Goal: Transaction & Acquisition: Obtain resource

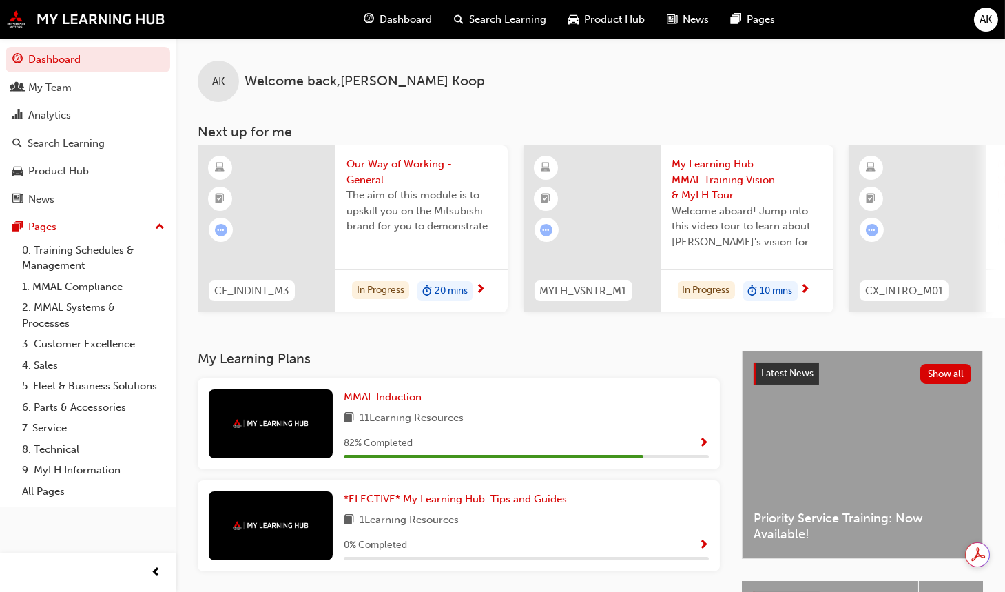
click at [985, 19] on span "AK" at bounding box center [986, 20] width 12 height 16
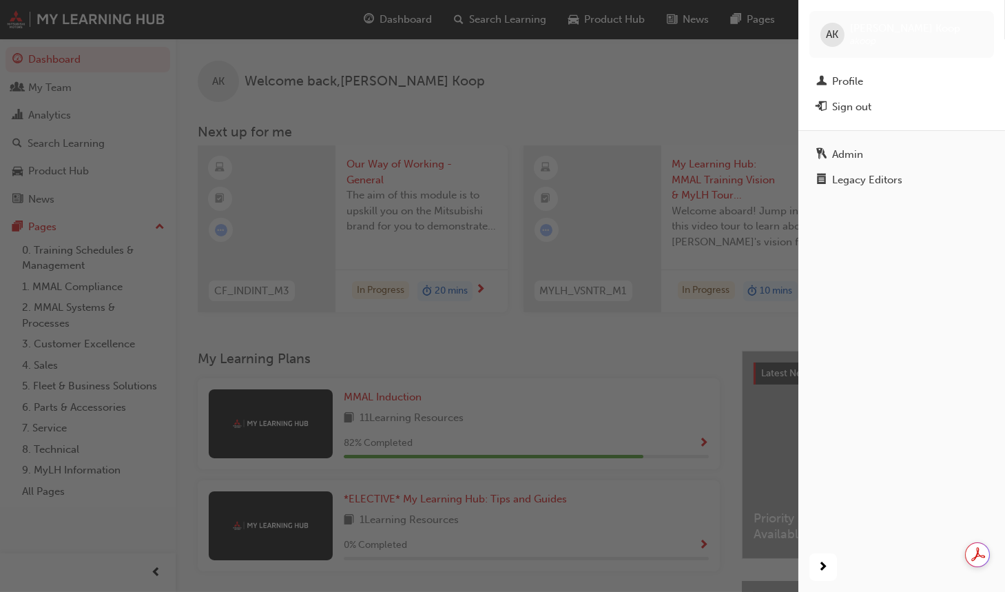
click at [870, 79] on div "Profile" at bounding box center [901, 81] width 171 height 17
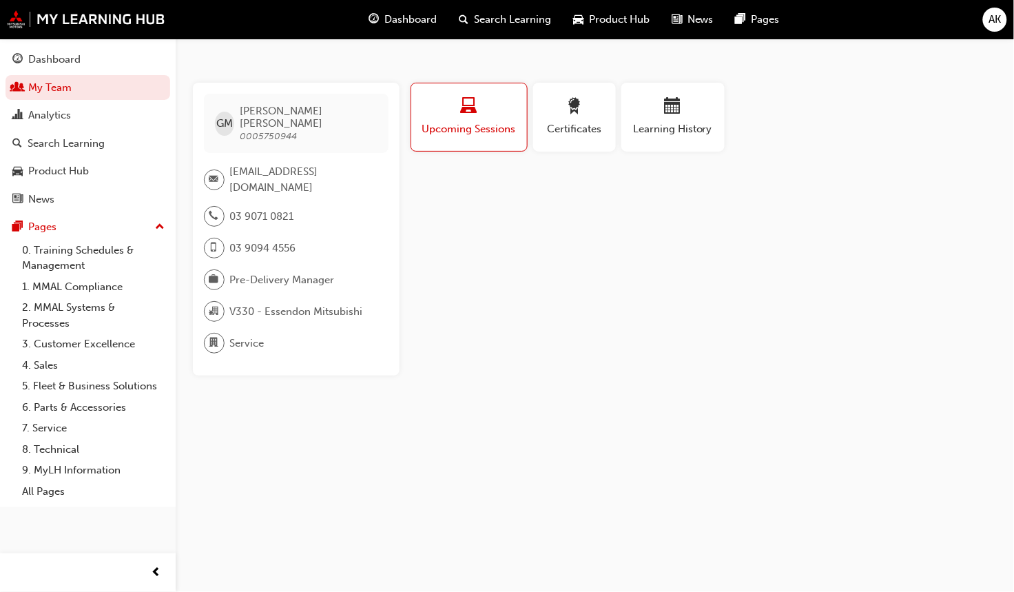
click at [691, 132] on span "Learning History" at bounding box center [673, 129] width 83 height 16
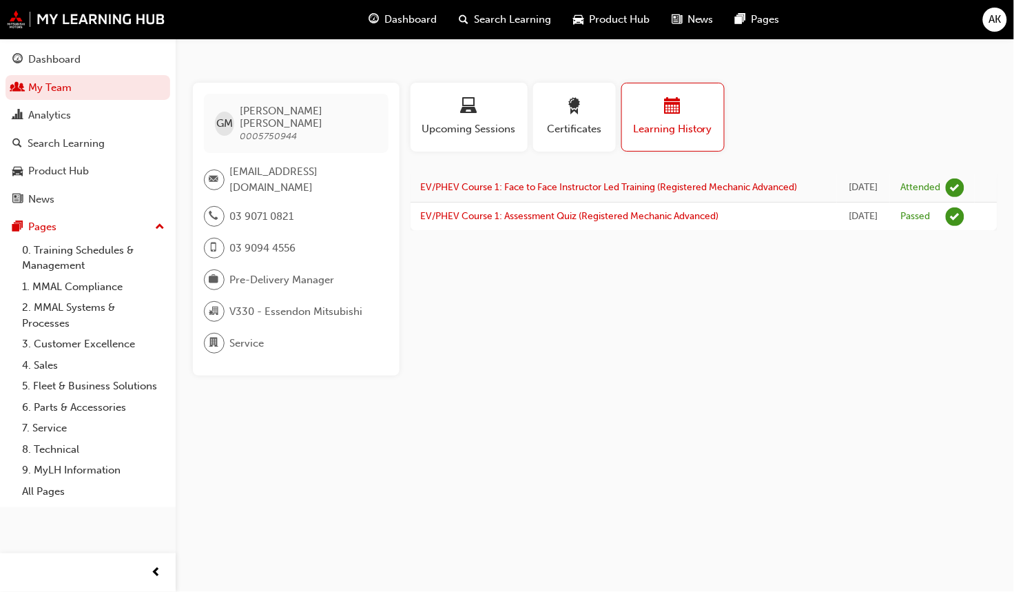
click at [572, 116] on span "award-icon" at bounding box center [574, 107] width 17 height 19
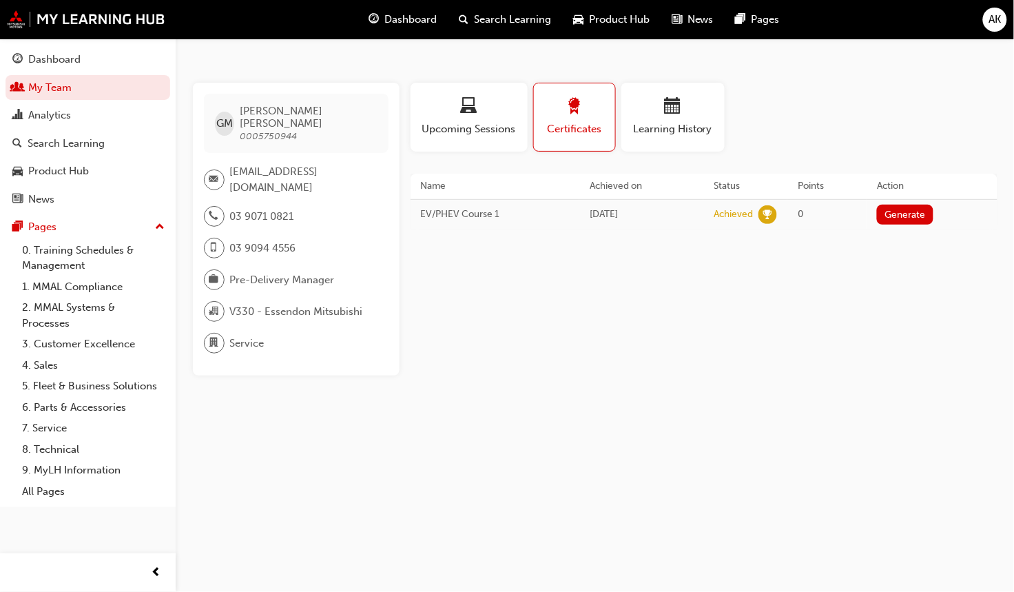
click at [671, 116] on span "calendar-icon" at bounding box center [673, 107] width 17 height 19
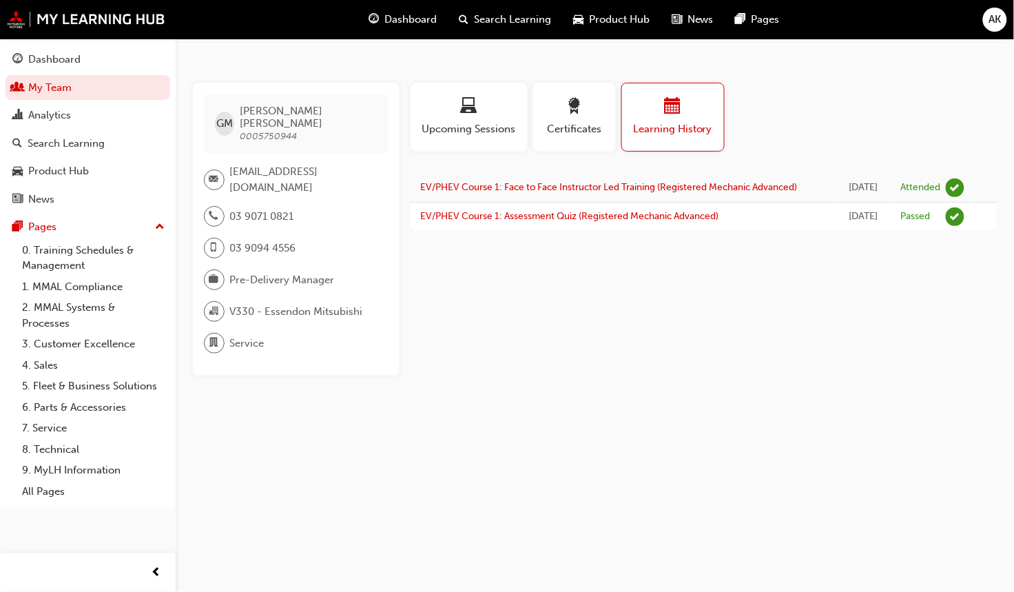
click at [67, 114] on div "Analytics" at bounding box center [49, 115] width 43 height 16
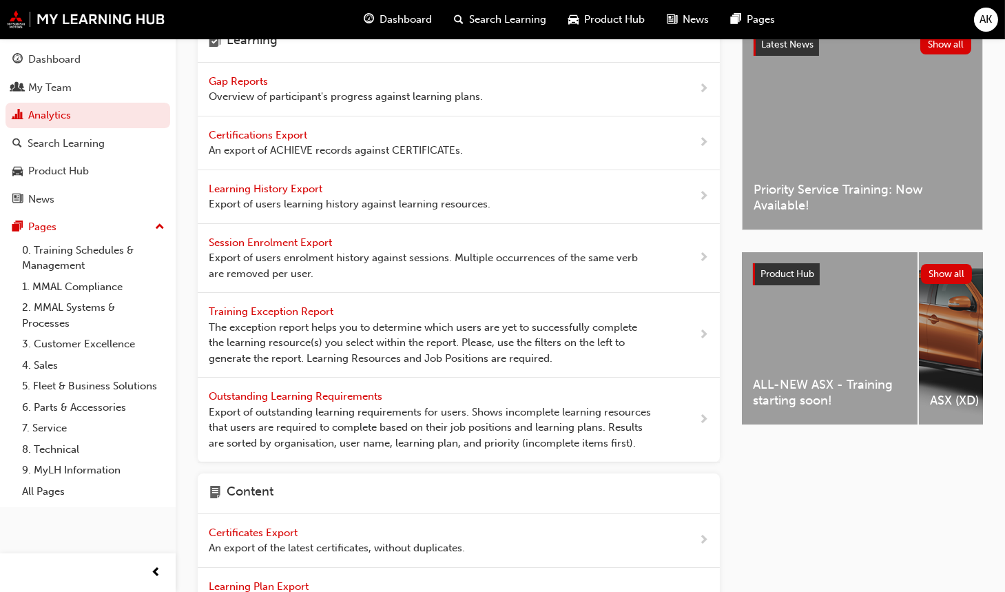
scroll to position [62, 0]
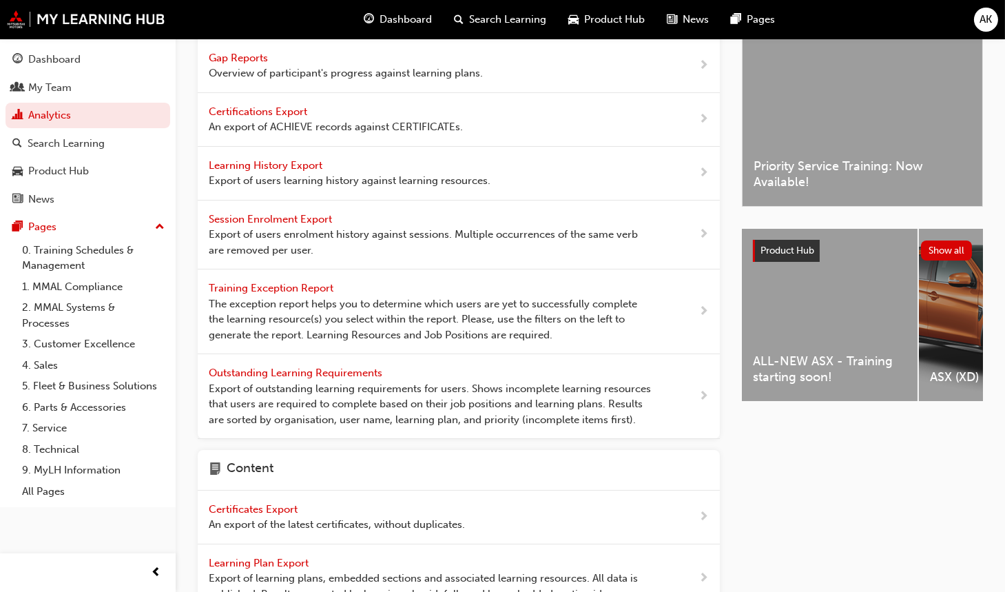
click at [273, 159] on span "Learning History Export" at bounding box center [267, 165] width 116 height 12
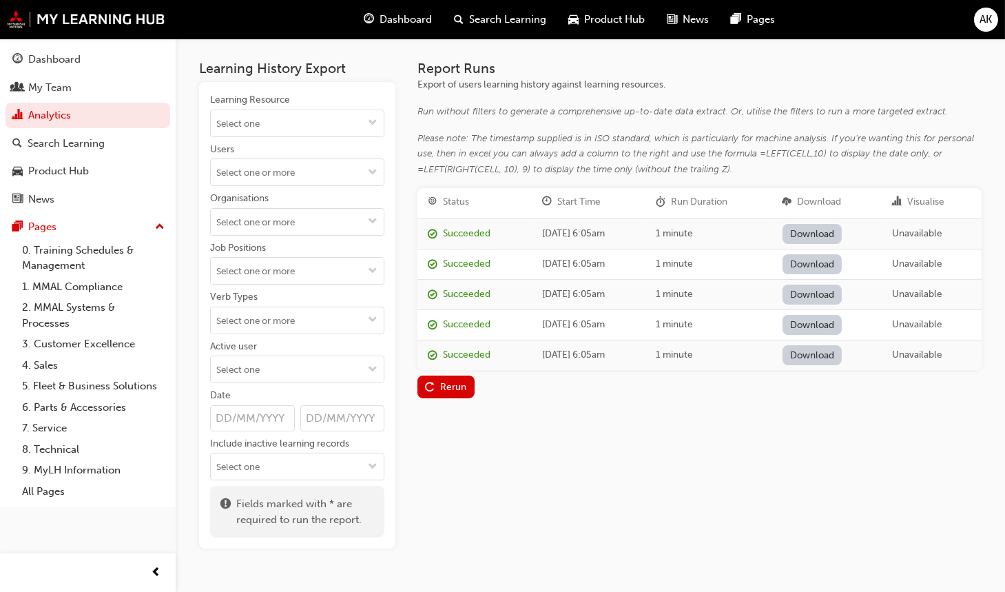
click at [304, 121] on input "Learning Resource" at bounding box center [297, 123] width 173 height 26
click at [168, 184] on div "Product Hub" at bounding box center [88, 170] width 165 height 25
click at [273, 178] on input "Users" at bounding box center [297, 172] width 173 height 26
type input "greg mills"
click at [250, 202] on li "GREG MILLS" at bounding box center [297, 199] width 174 height 26
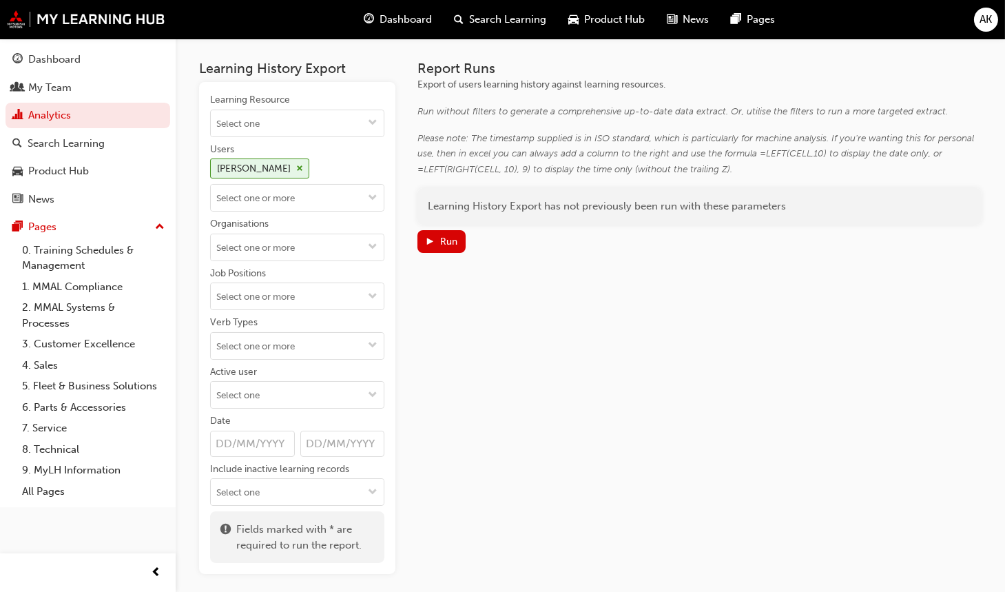
drag, startPoint x: 59, startPoint y: 172, endPoint x: 201, endPoint y: 112, distance: 154.9
click at [59, 172] on div "Product Hub" at bounding box center [58, 171] width 61 height 16
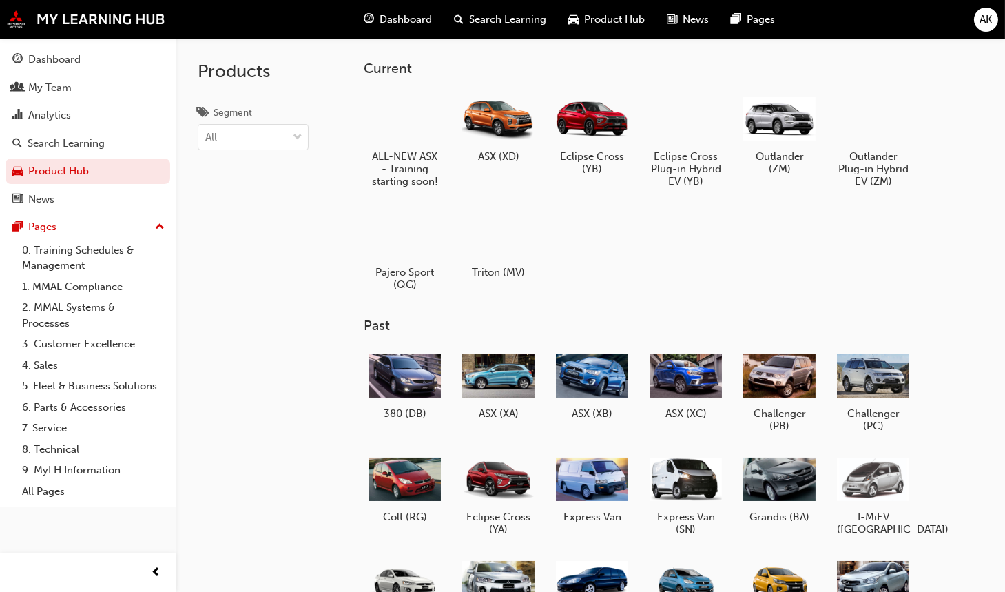
click at [799, 127] on div at bounding box center [779, 119] width 72 height 52
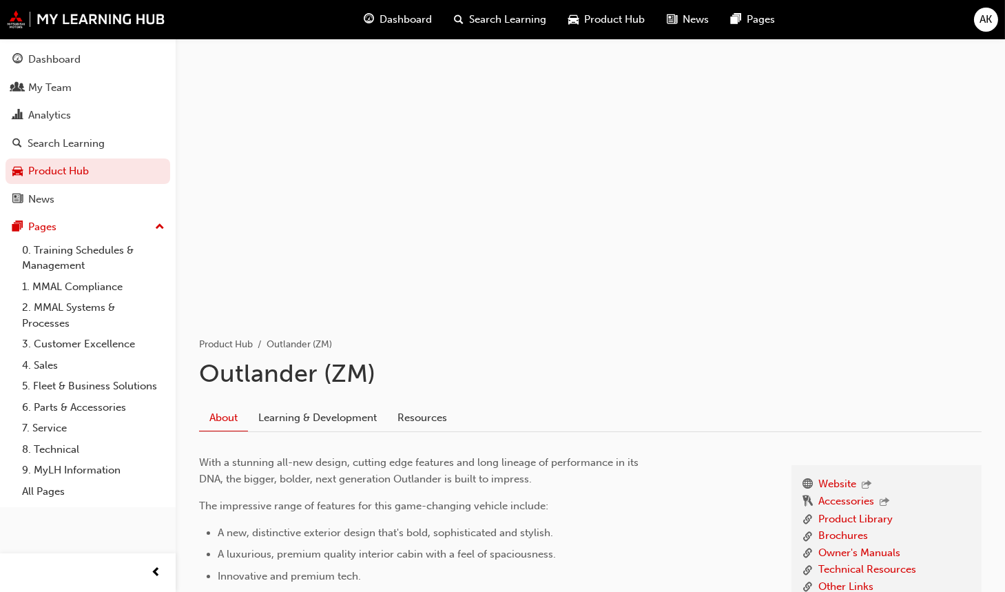
click at [322, 415] on link "Learning & Development" at bounding box center [317, 417] width 139 height 26
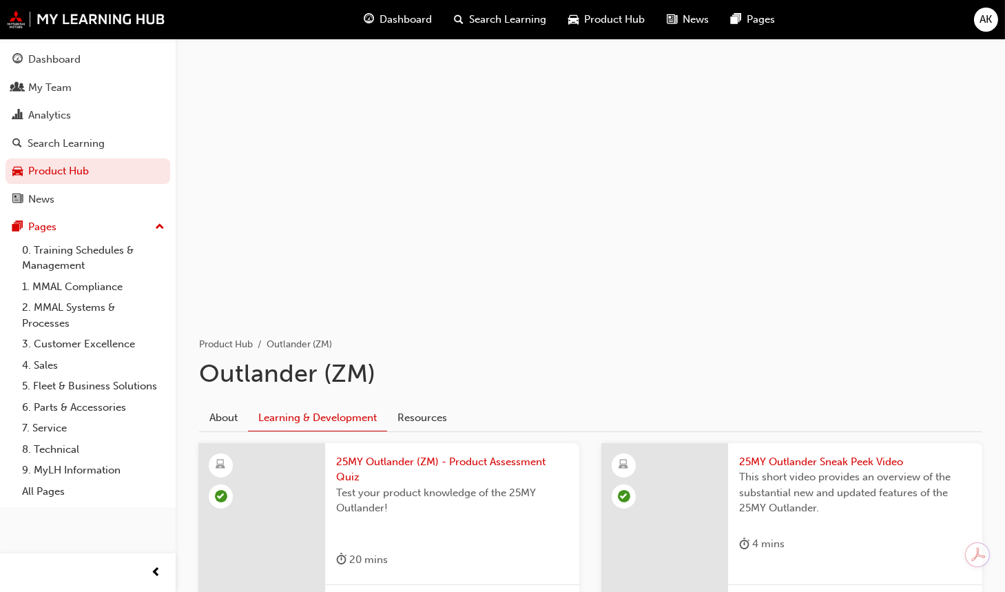
click at [609, 3] on div "Dashboard Search Learning Product Hub News Pages" at bounding box center [570, 19] width 444 height 39
click at [609, 17] on span "Product Hub" at bounding box center [615, 20] width 61 height 16
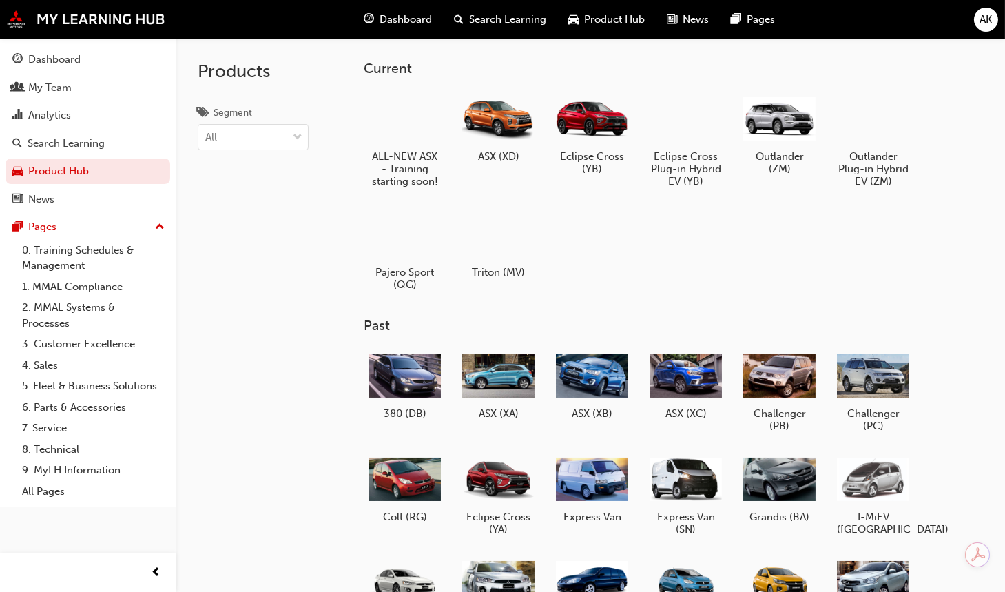
click at [786, 129] on div at bounding box center [779, 119] width 72 height 52
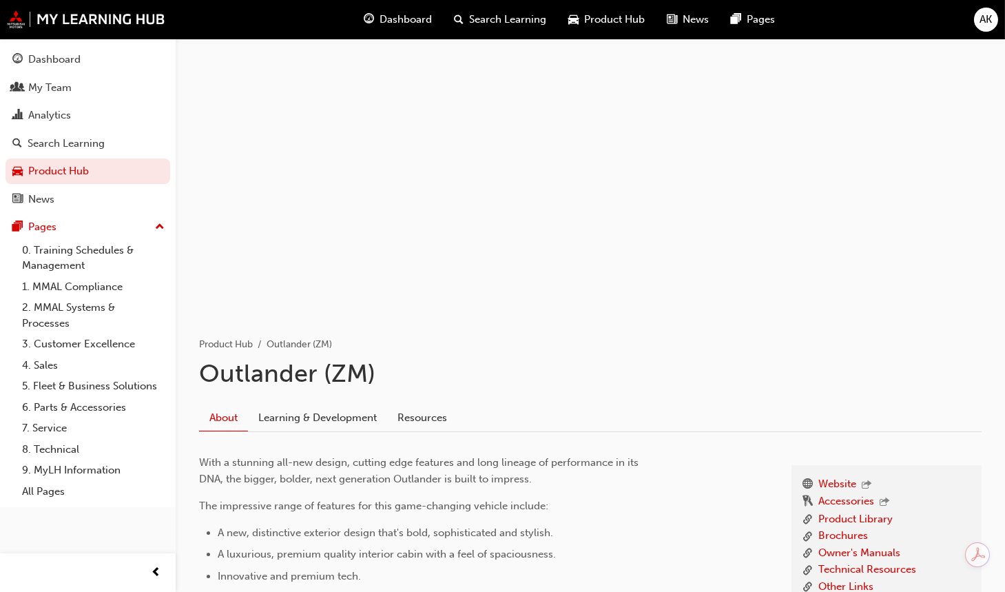
click at [359, 414] on link "Learning & Development" at bounding box center [317, 417] width 139 height 26
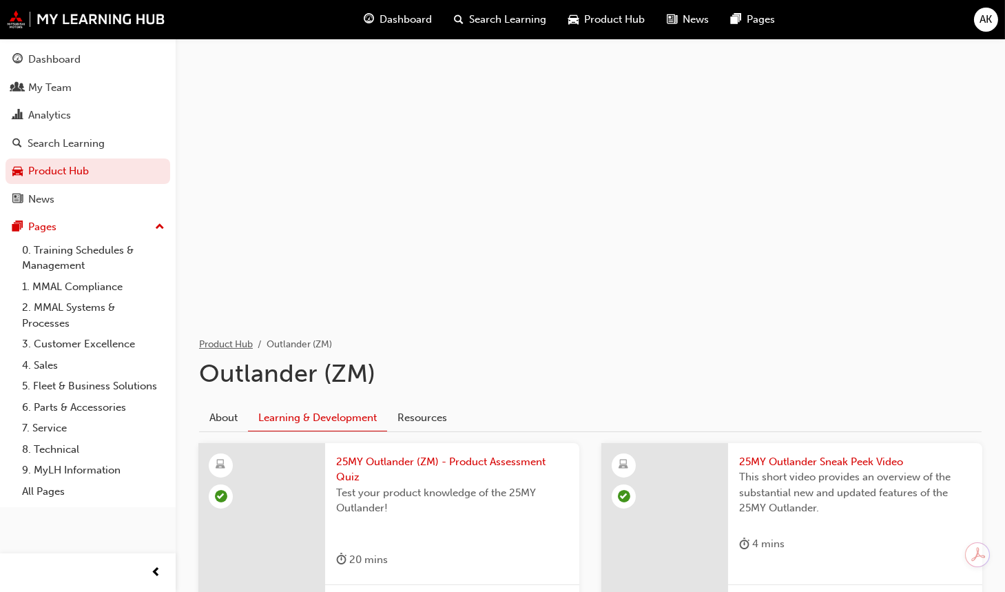
click at [236, 346] on link "Product Hub" at bounding box center [226, 344] width 54 height 12
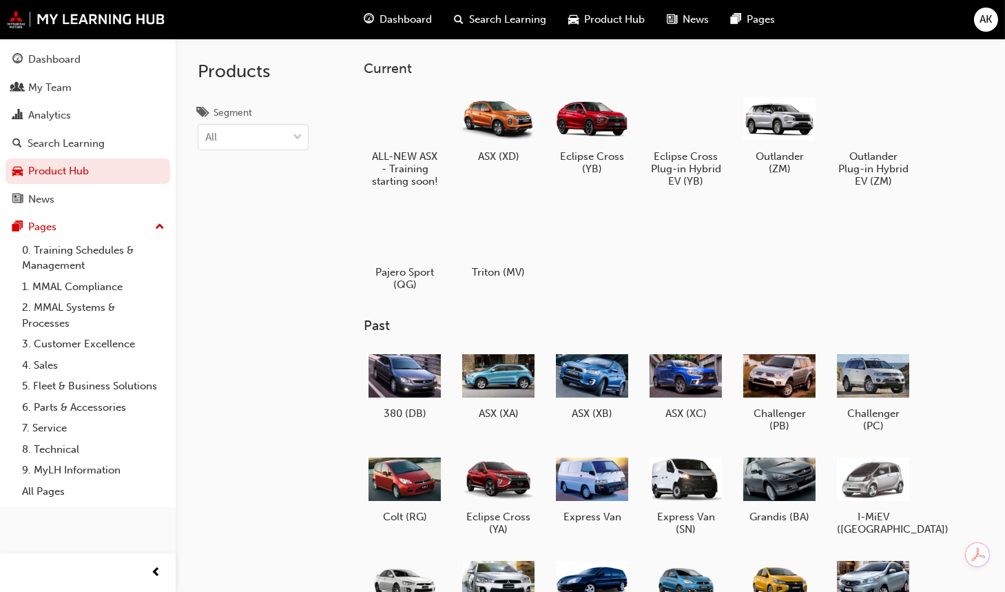
click at [600, 118] on div at bounding box center [592, 119] width 72 height 52
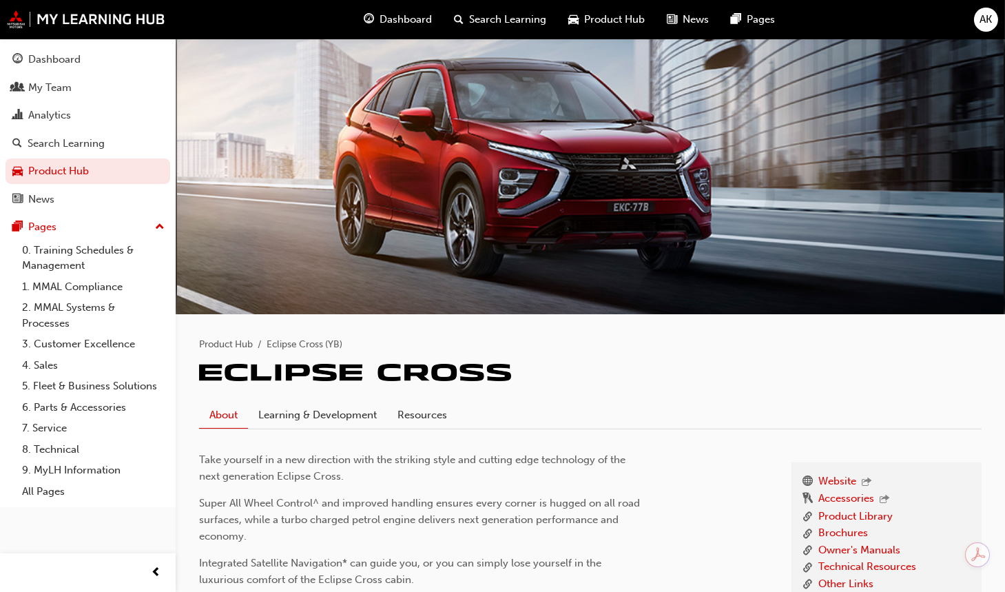
click at [316, 408] on link "Learning & Development" at bounding box center [317, 414] width 139 height 26
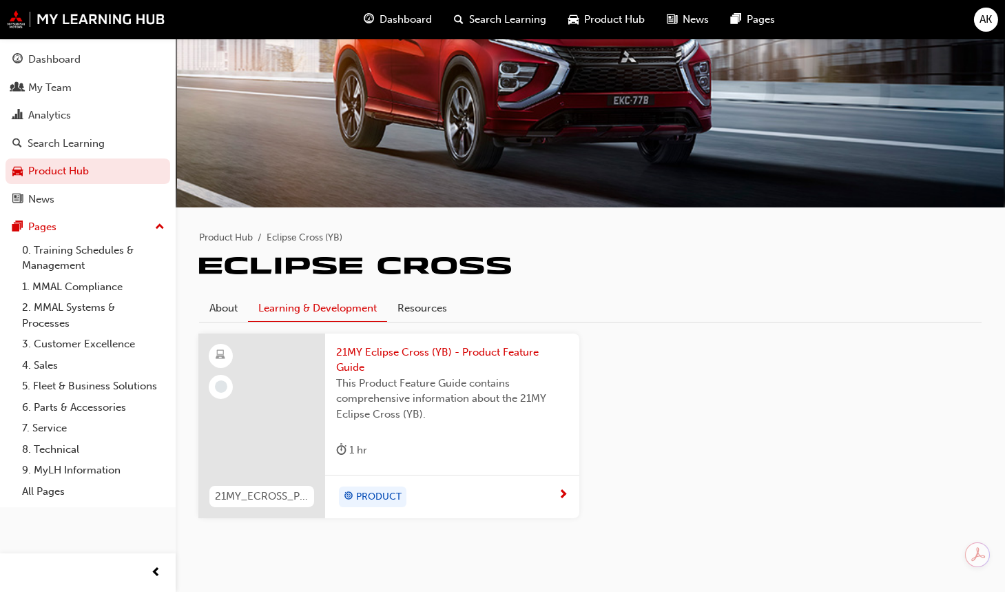
scroll to position [117, 0]
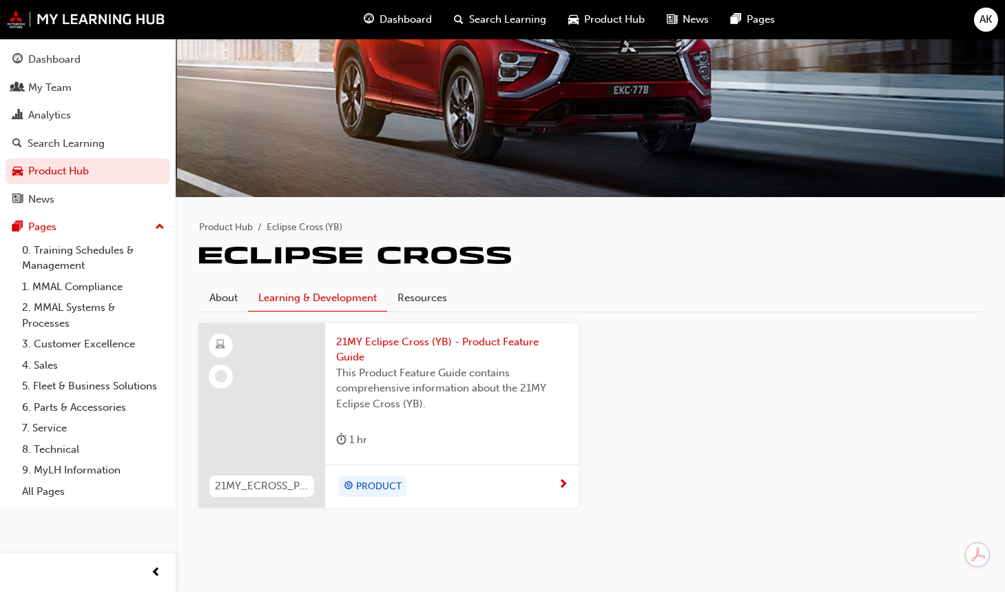
click at [427, 281] on div "About Learning & Development Resources" at bounding box center [590, 292] width 782 height 39
click at [427, 293] on link "Resources" at bounding box center [422, 297] width 70 height 26
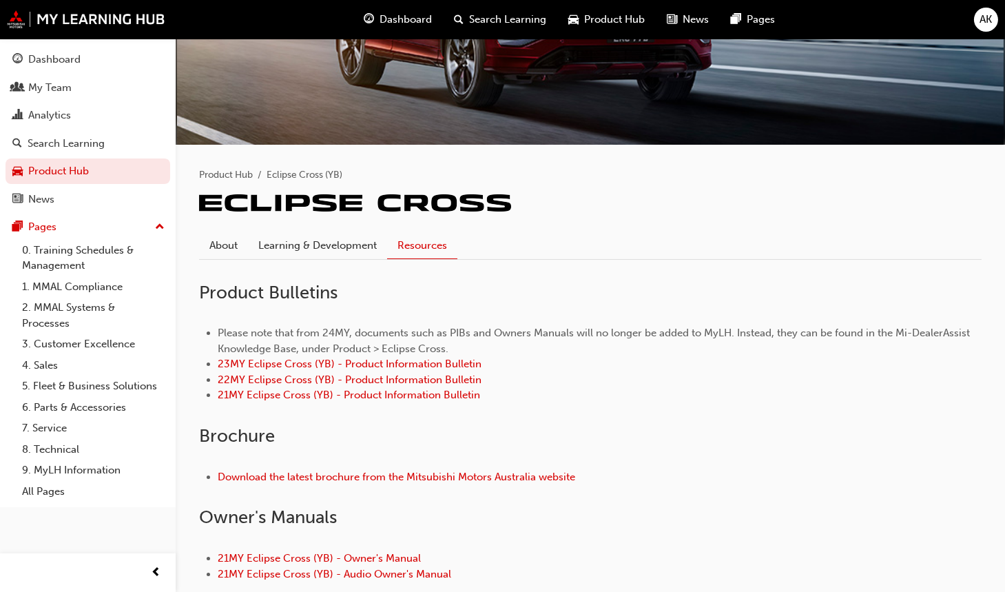
scroll to position [155, 0]
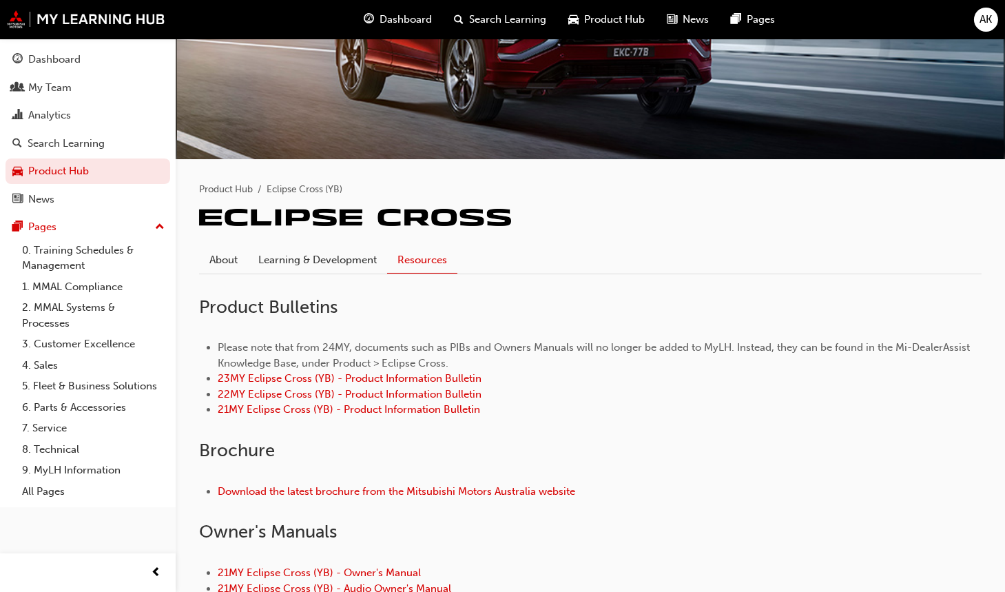
click at [236, 262] on link "About" at bounding box center [223, 260] width 49 height 26
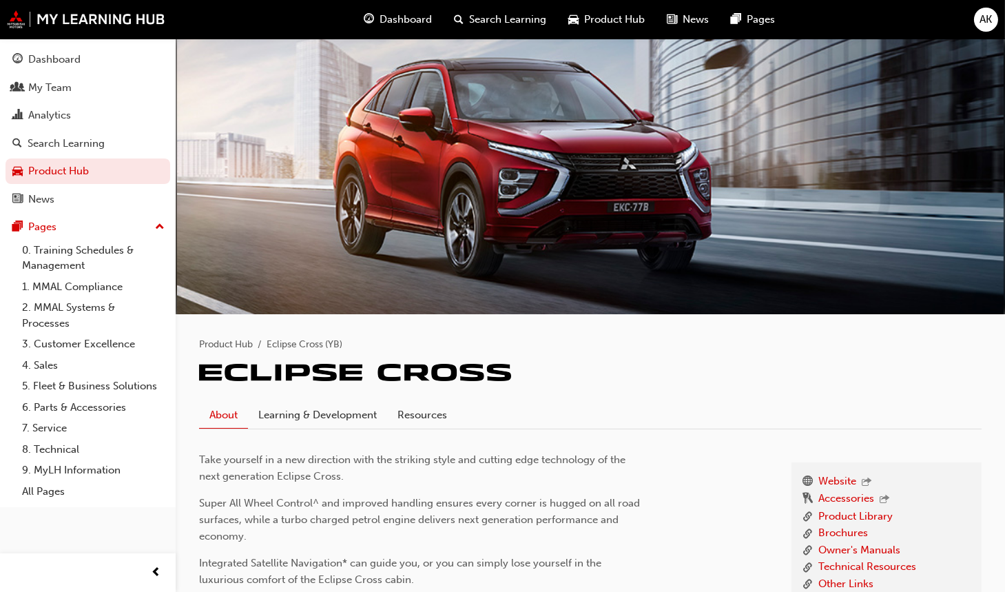
click at [57, 59] on div "Dashboard" at bounding box center [54, 60] width 52 height 16
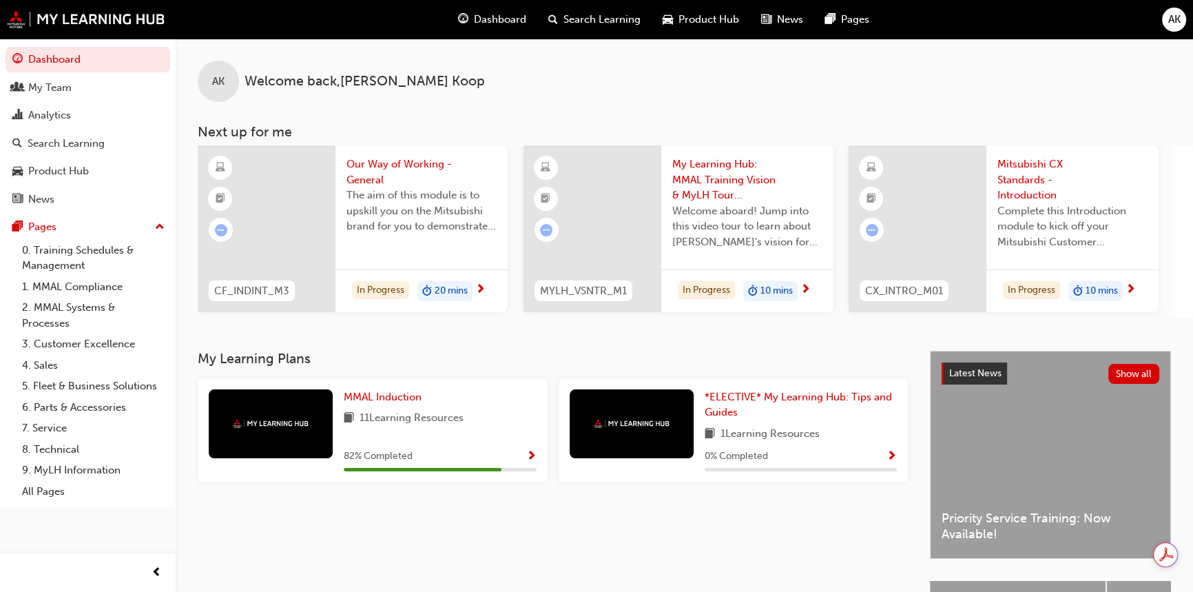
click at [51, 142] on div "Search Learning" at bounding box center [66, 144] width 77 height 16
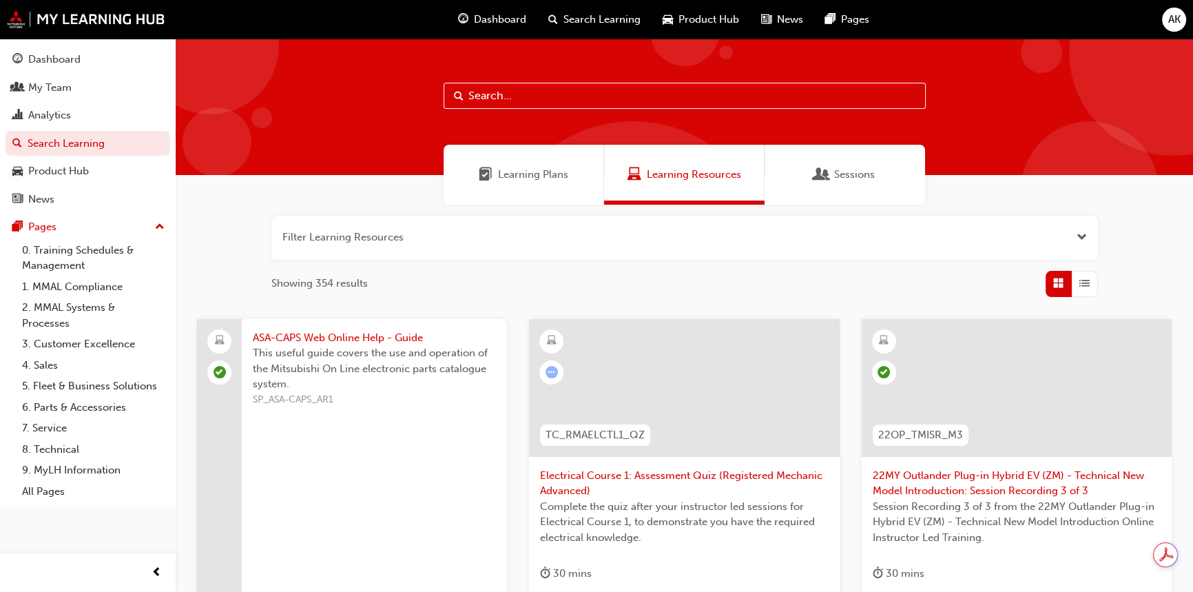
click at [1105, 196] on div "Learning Plans Learning Resources Sessions" at bounding box center [684, 175] width 1017 height 60
click at [707, 18] on span "Product Hub" at bounding box center [708, 20] width 61 height 16
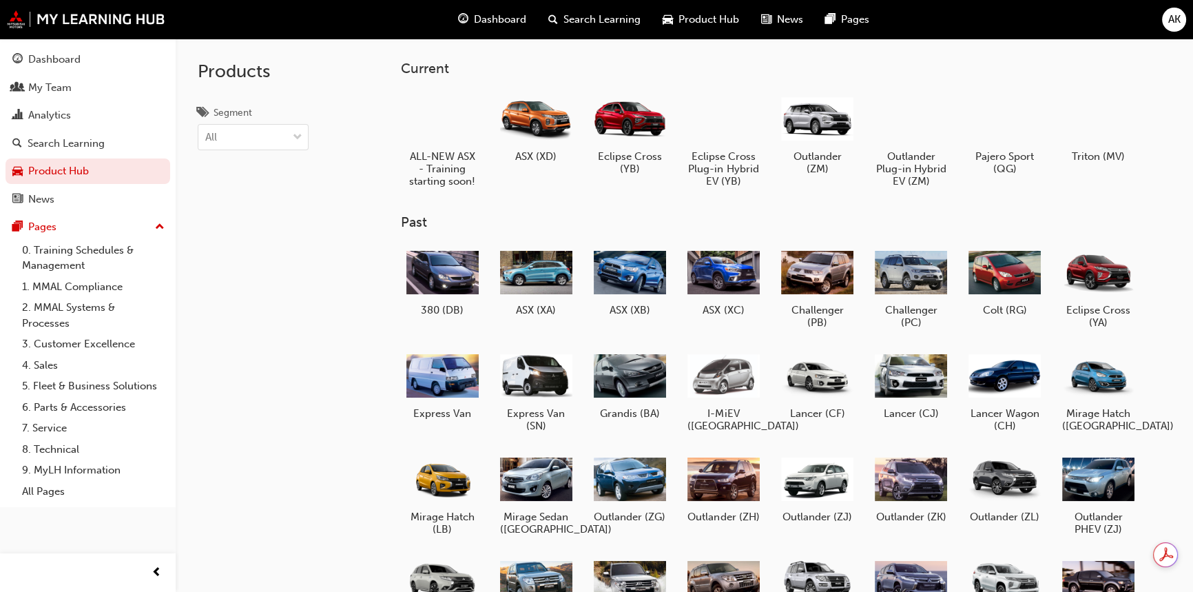
click at [607, 180] on div "Eclipse Cross (YB)" at bounding box center [629, 133] width 83 height 92
click at [432, 118] on div at bounding box center [442, 119] width 72 height 52
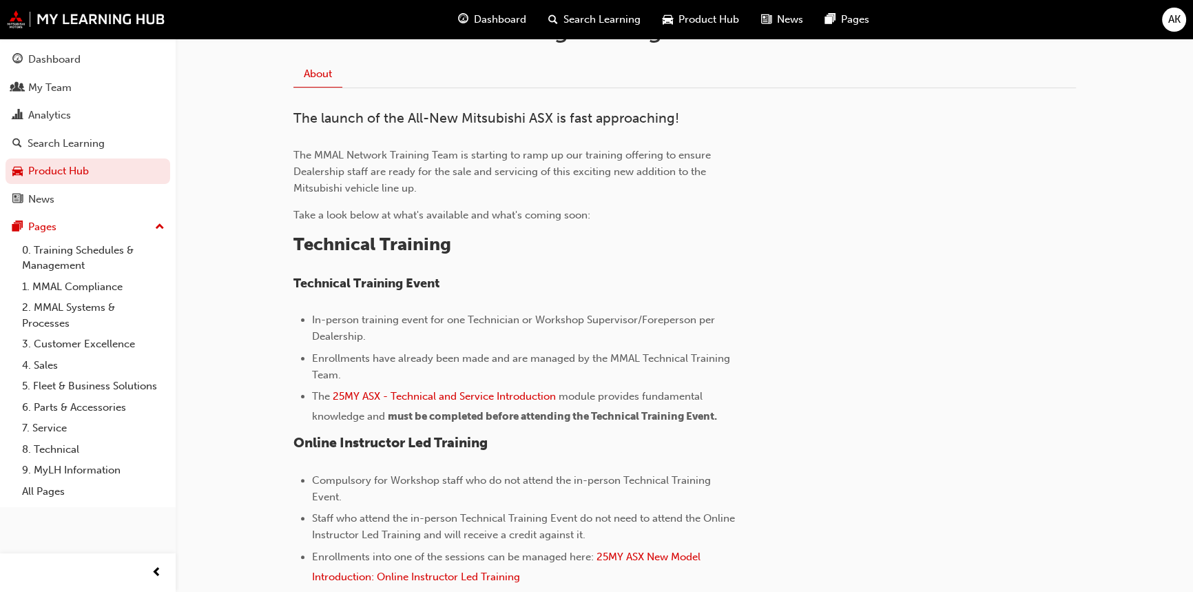
scroll to position [313, 0]
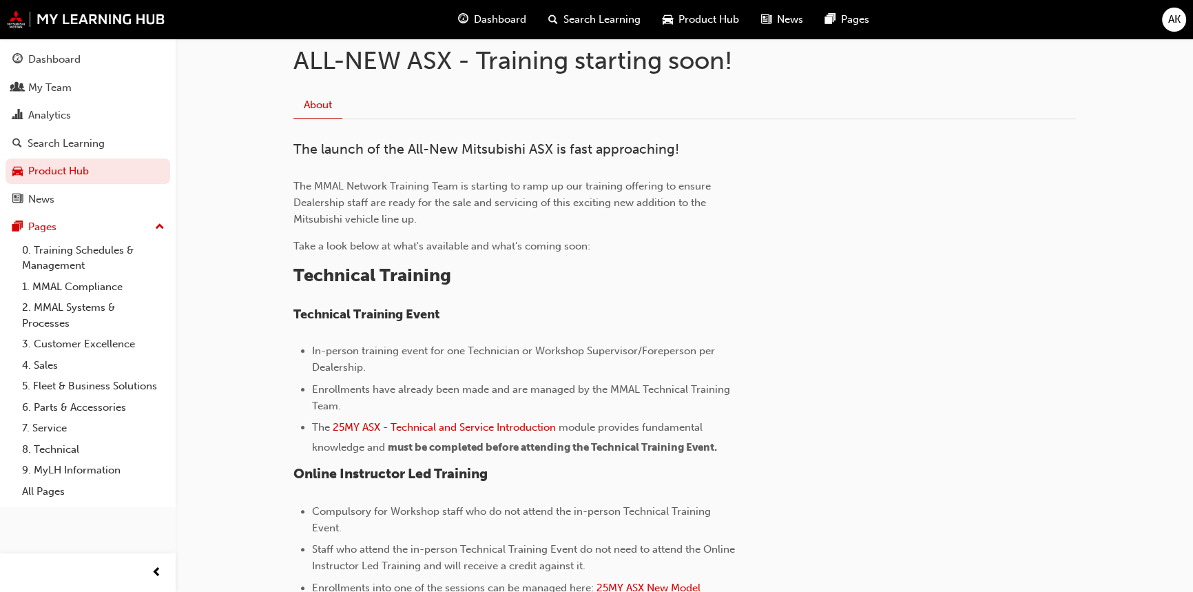
click at [509, 320] on h4 "Technical Training Event" at bounding box center [517, 314] width 448 height 15
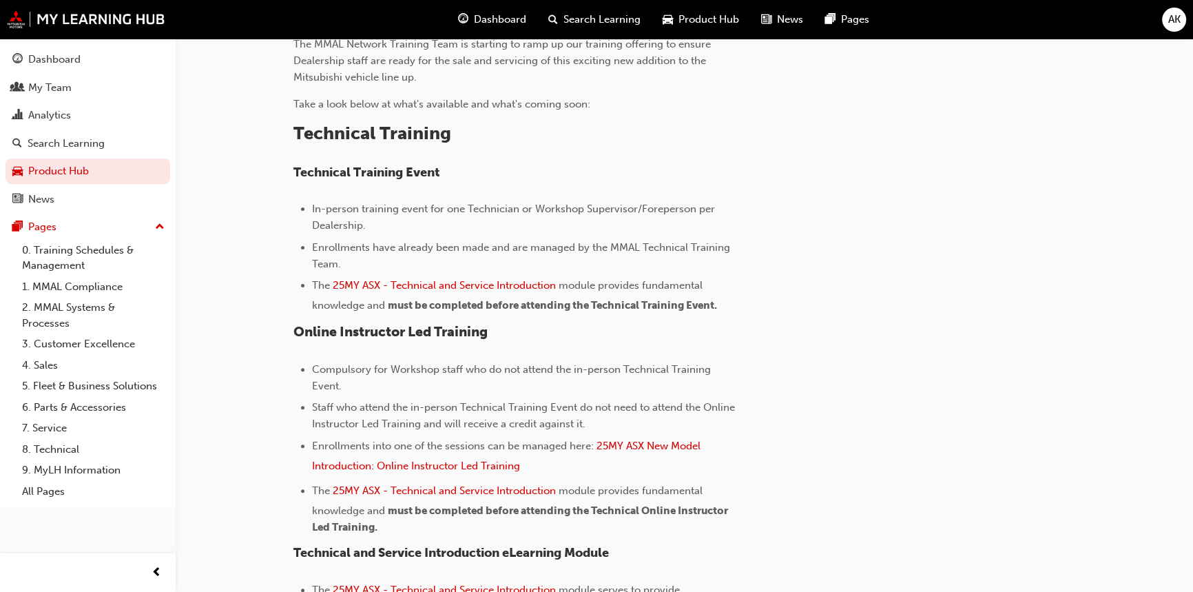
scroll to position [501, 0]
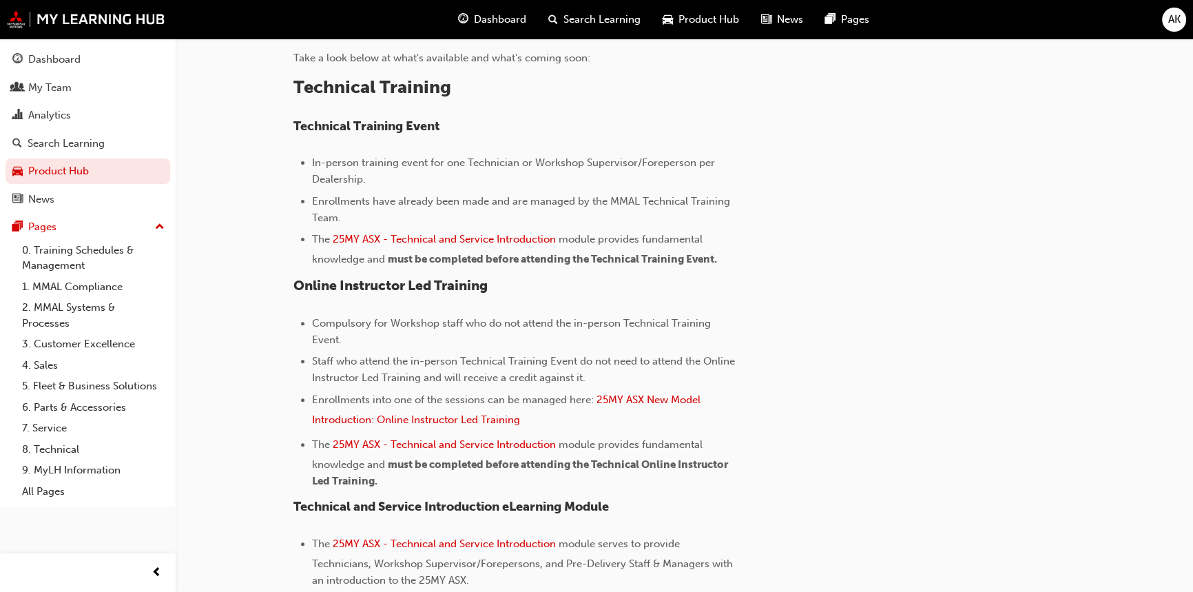
drag, startPoint x: 571, startPoint y: 159, endPoint x: 553, endPoint y: 149, distance: 20.3
click at [571, 159] on span "In-person training event for one Technician or Workshop Supervisor/Foreperson p…" at bounding box center [515, 170] width 406 height 29
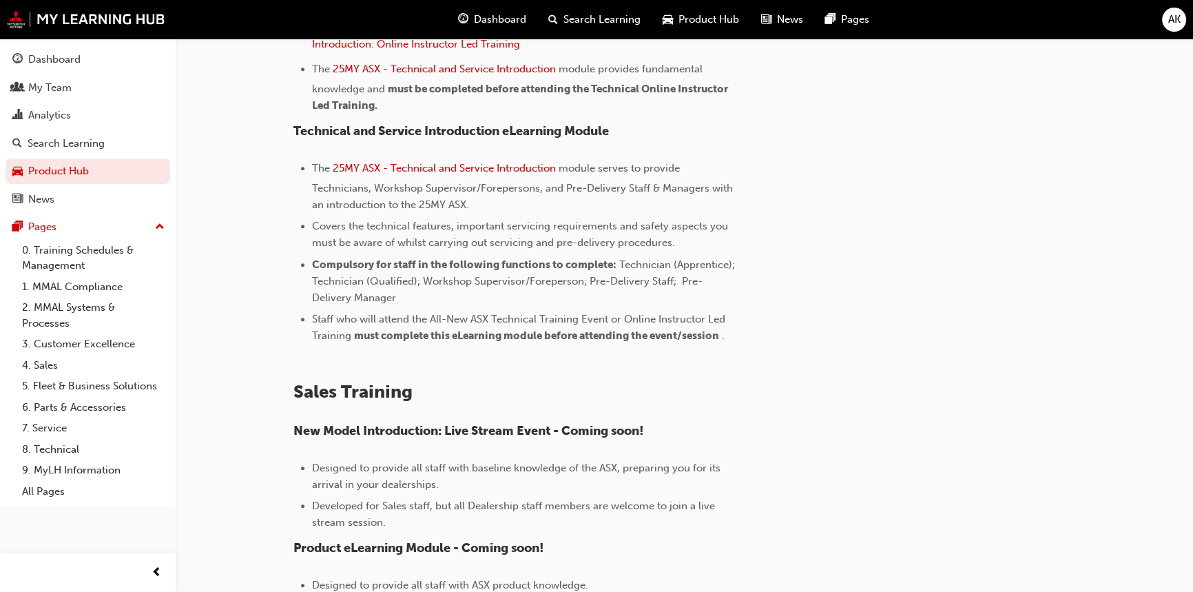
scroll to position [751, 0]
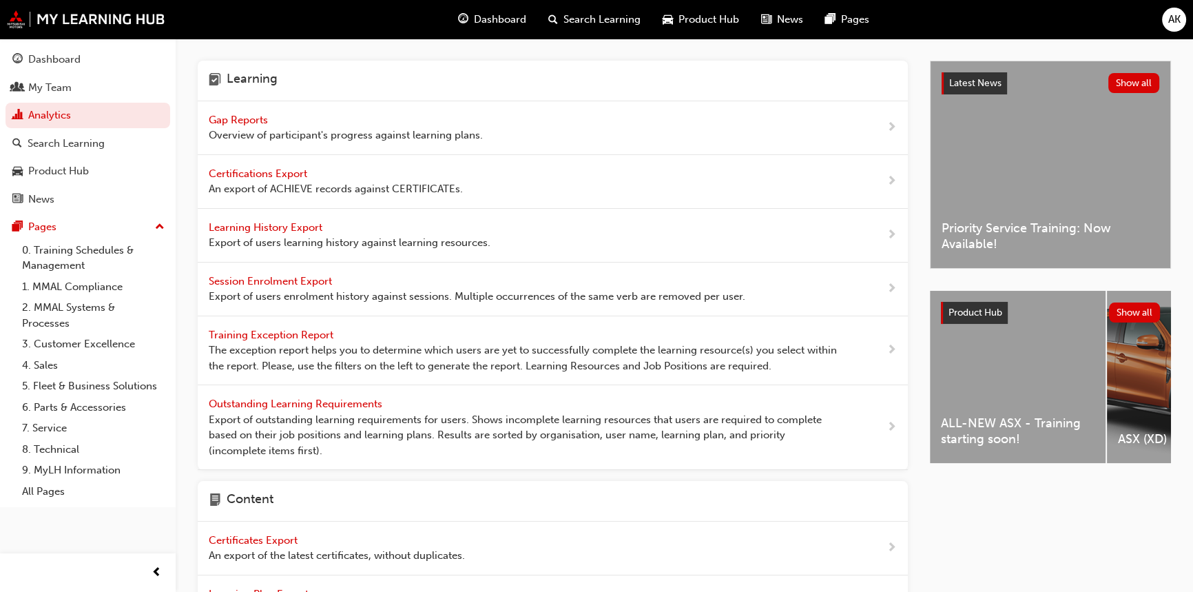
click at [278, 226] on span "Learning History Export" at bounding box center [267, 227] width 116 height 12
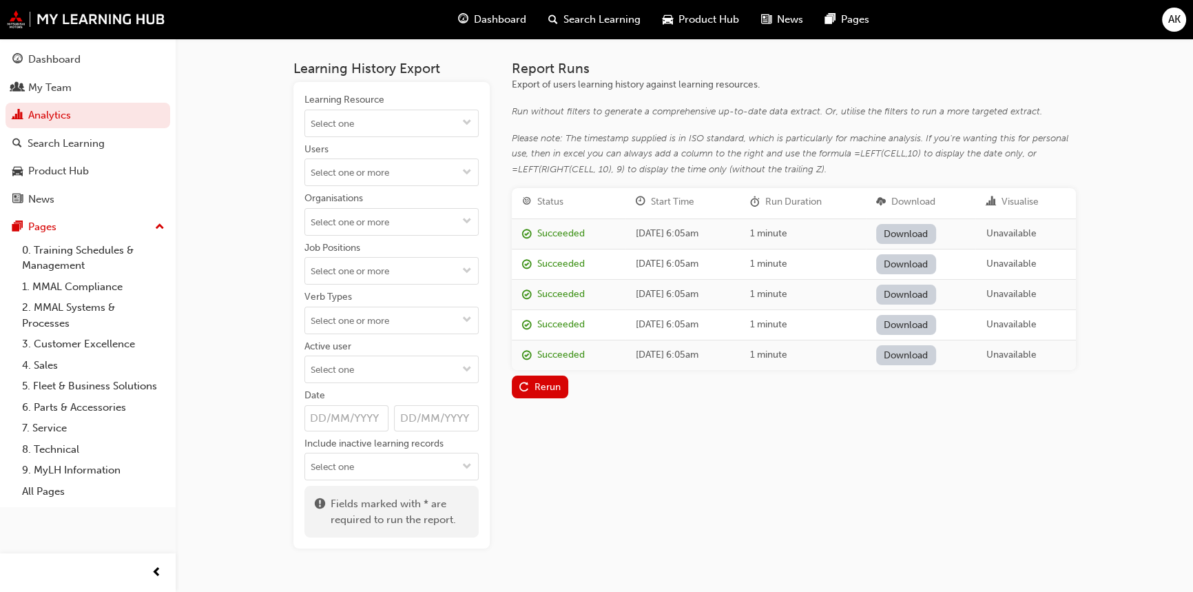
click at [332, 118] on input "Learning Resource" at bounding box center [391, 123] width 173 height 26
type input "25my"
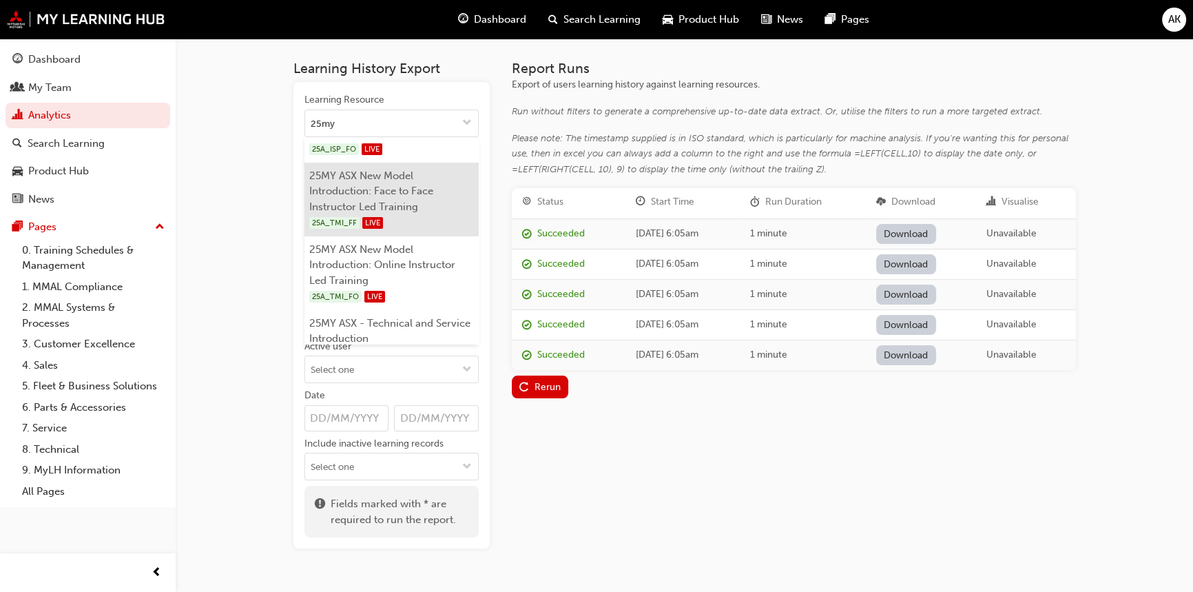
scroll to position [62, 0]
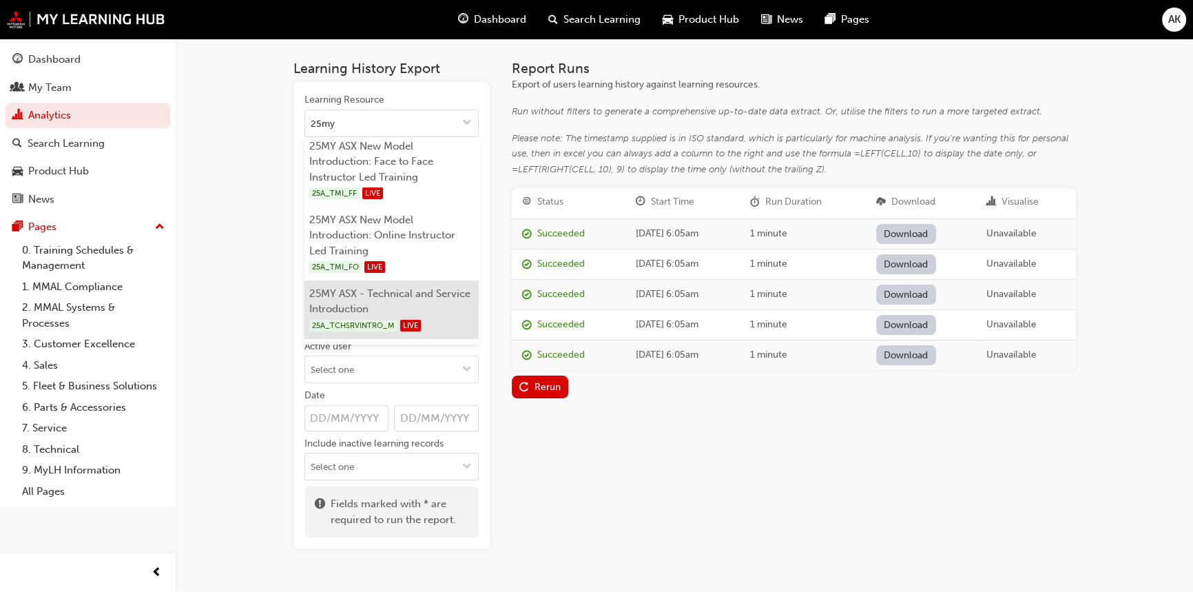
click at [400, 285] on li "25MY ASX - Technical and Service Introduction 25A_TCHSRVINTRO_M LIVE" at bounding box center [391, 309] width 174 height 59
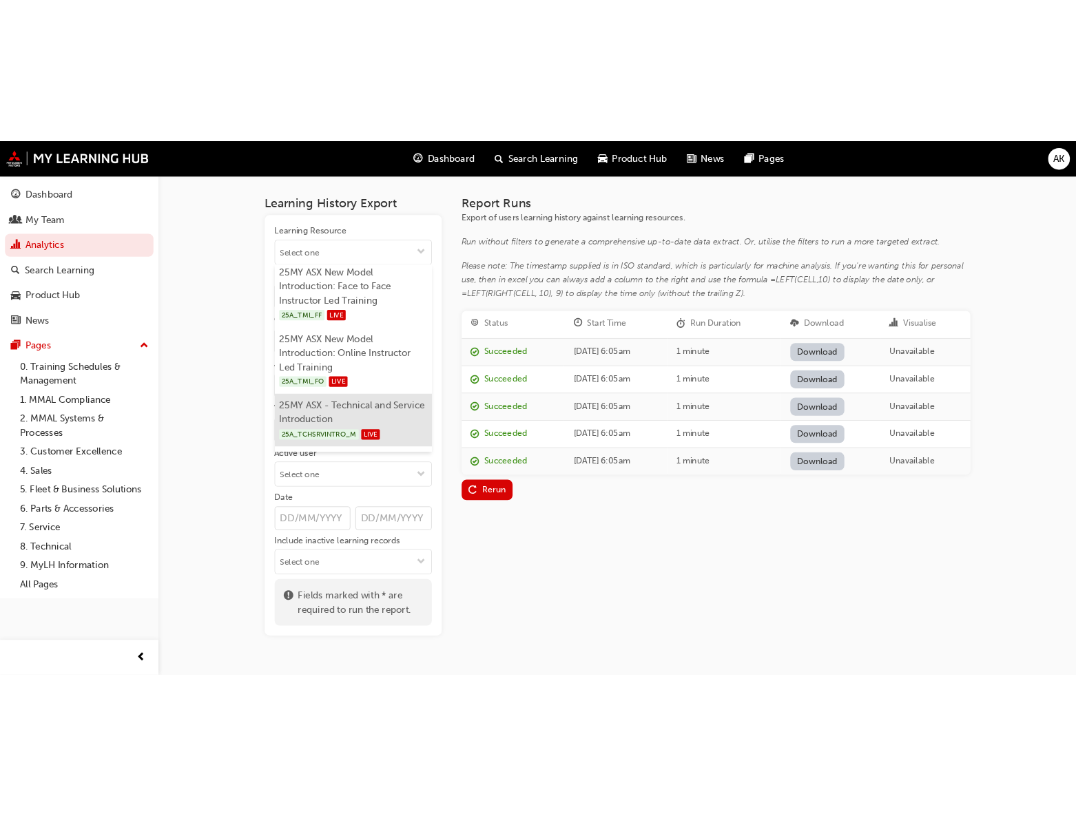
scroll to position [0, 0]
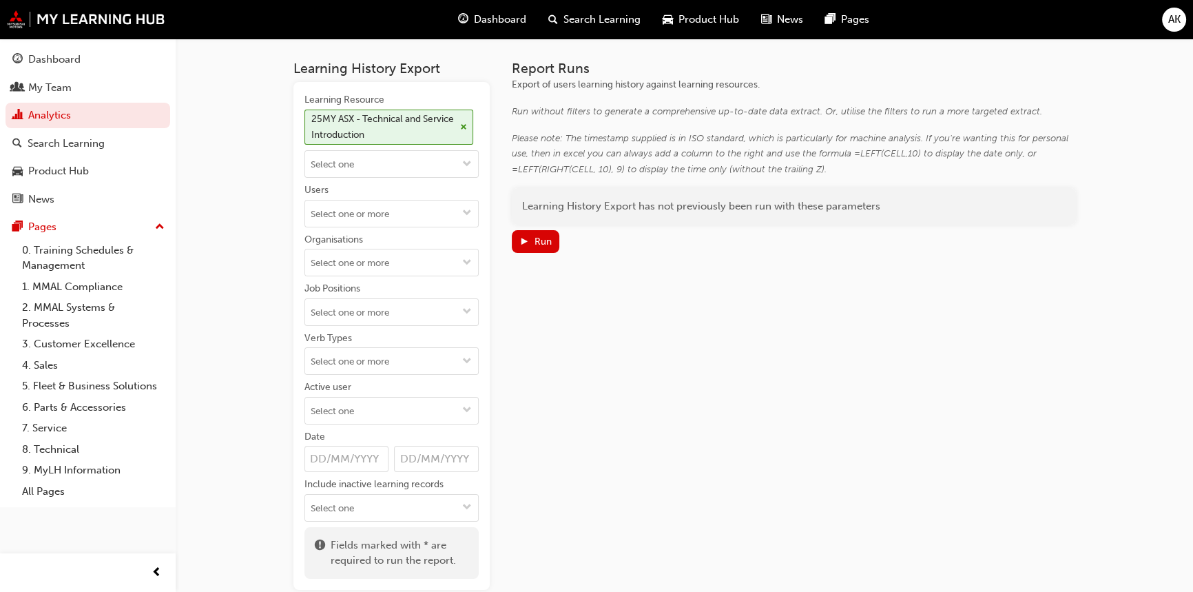
click at [539, 238] on div "Run" at bounding box center [542, 242] width 17 height 12
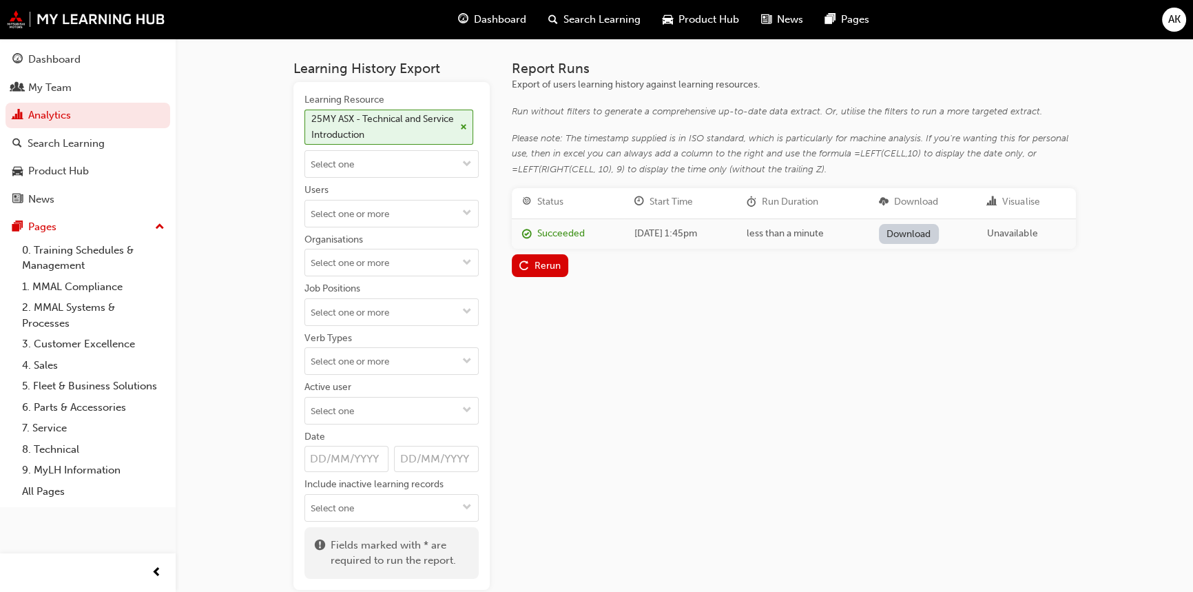
click at [926, 231] on link "Download" at bounding box center [909, 234] width 60 height 20
click at [734, 461] on div "Report Runs Export of users learning history against learning resources. Run wi…" at bounding box center [794, 325] width 564 height 529
